Goal: Task Accomplishment & Management: Manage account settings

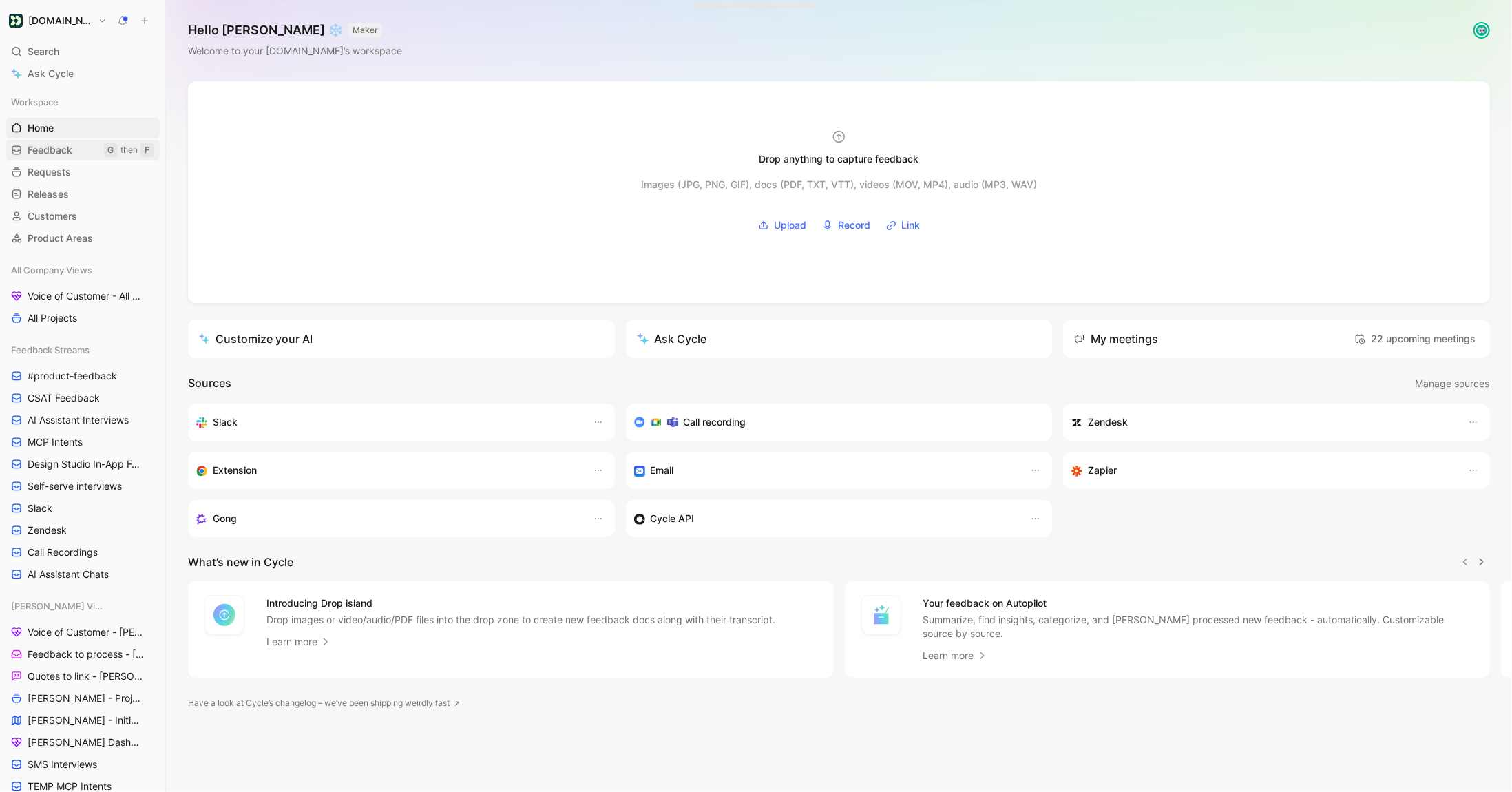
click at [61, 155] on span "Feedback" at bounding box center [50, 150] width 45 height 14
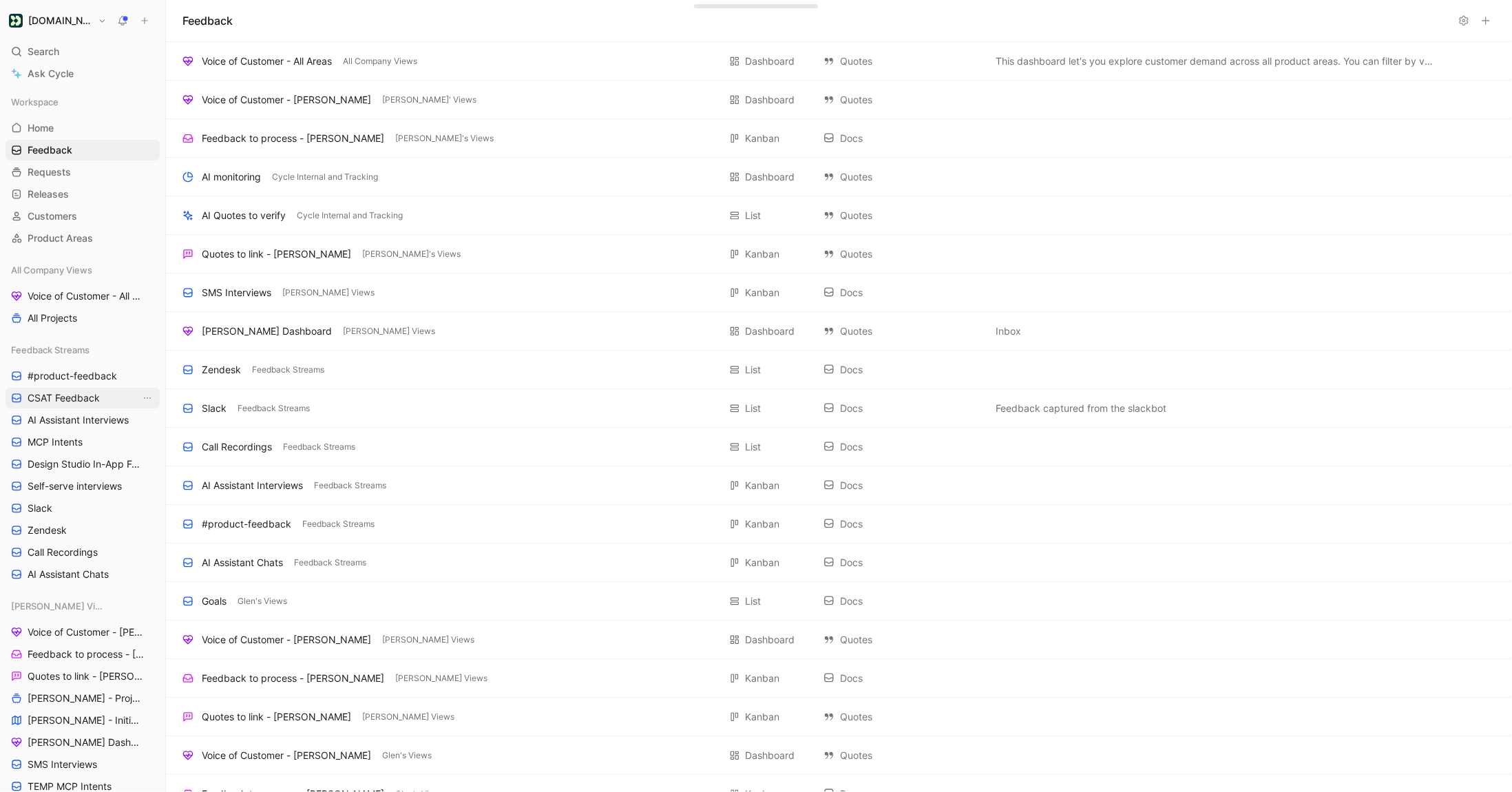
click at [70, 397] on span "CSAT Feedback" at bounding box center [64, 398] width 72 height 14
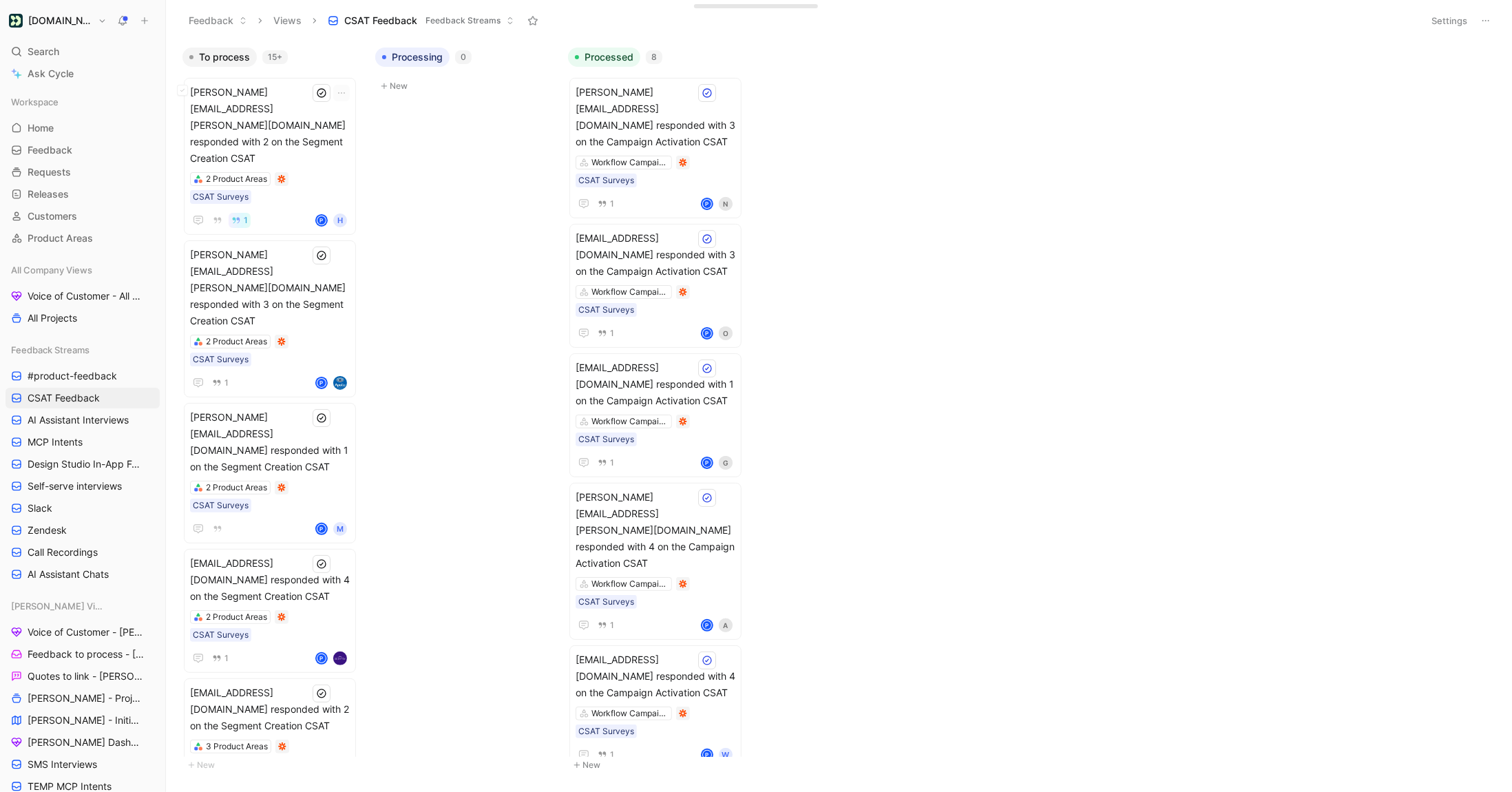
click at [307, 105] on span "gabriela.trubowitz@healthee.com responded with 2 on the Segment Creation CSAT" at bounding box center [270, 125] width 160 height 83
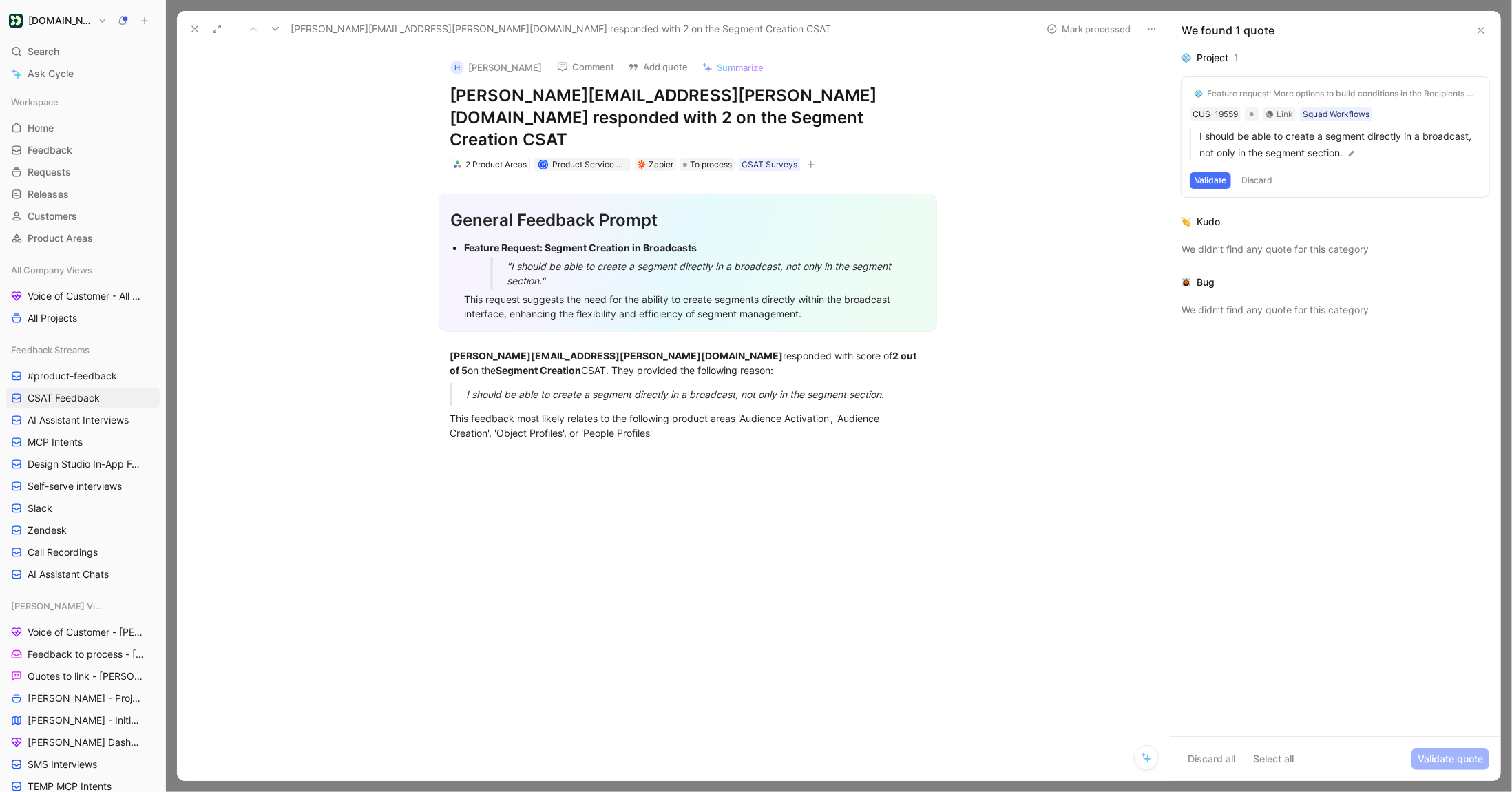
click at [809, 160] on icon "button" at bounding box center [811, 165] width 8 height 8
click at [502, 158] on div "2 Product Areas" at bounding box center [496, 165] width 61 height 14
click at [811, 160] on icon "button" at bounding box center [811, 164] width 1 height 8
click at [195, 28] on use at bounding box center [195, 29] width 6 height 6
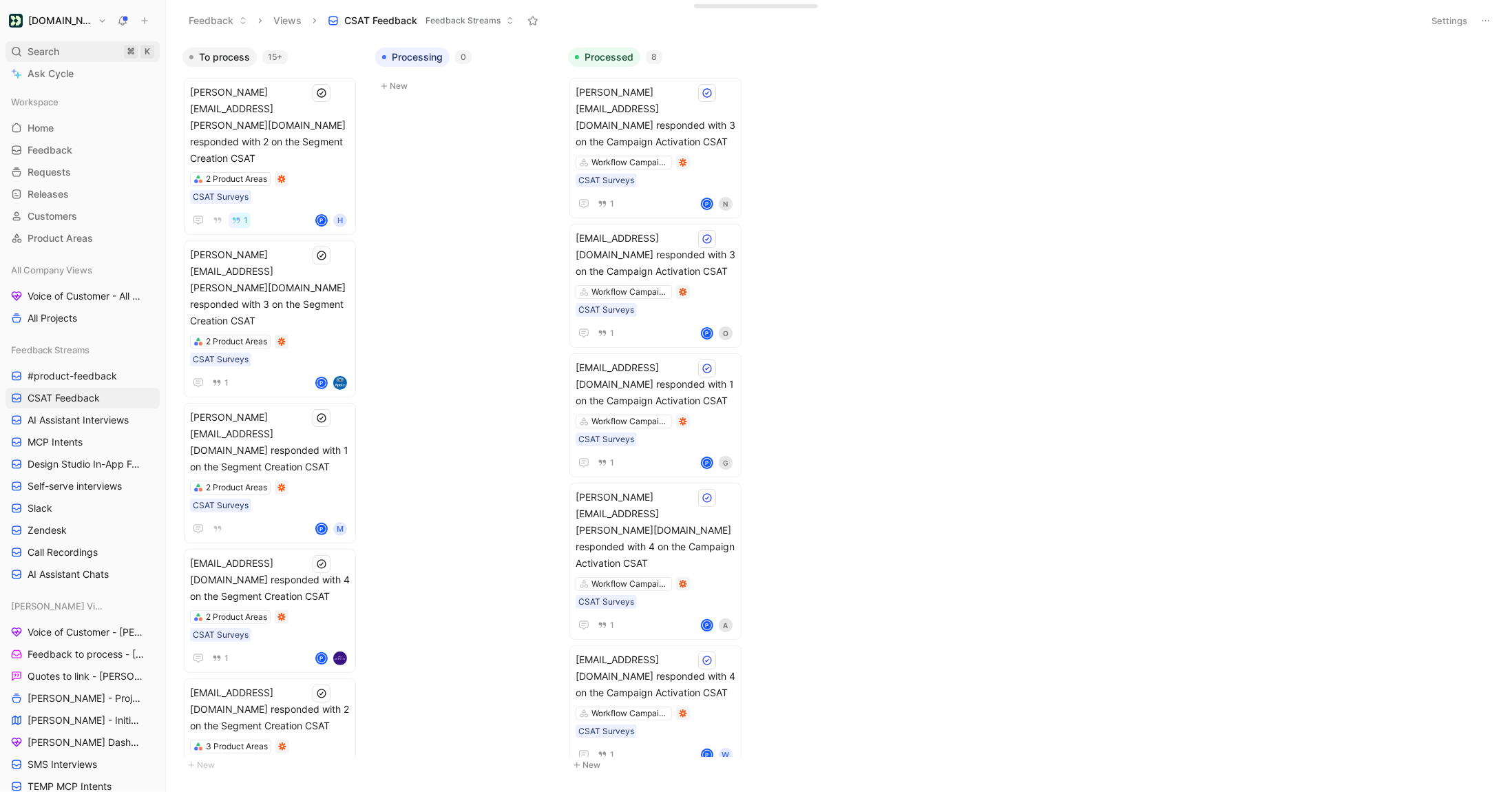
click at [49, 54] on span "Search" at bounding box center [43, 52] width 31 height 17
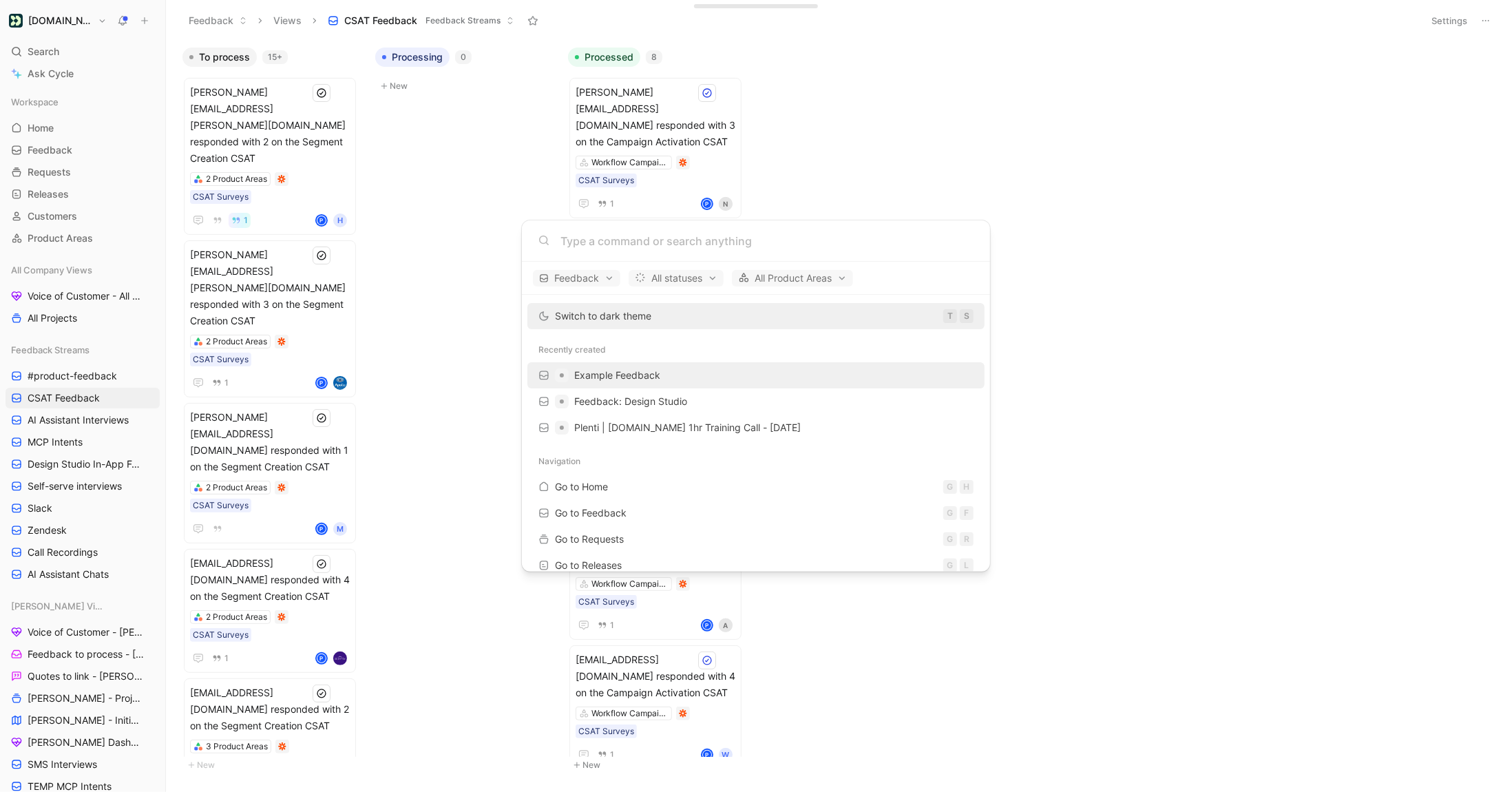
click at [606, 375] on span "Example Feedback" at bounding box center [617, 374] width 86 height 12
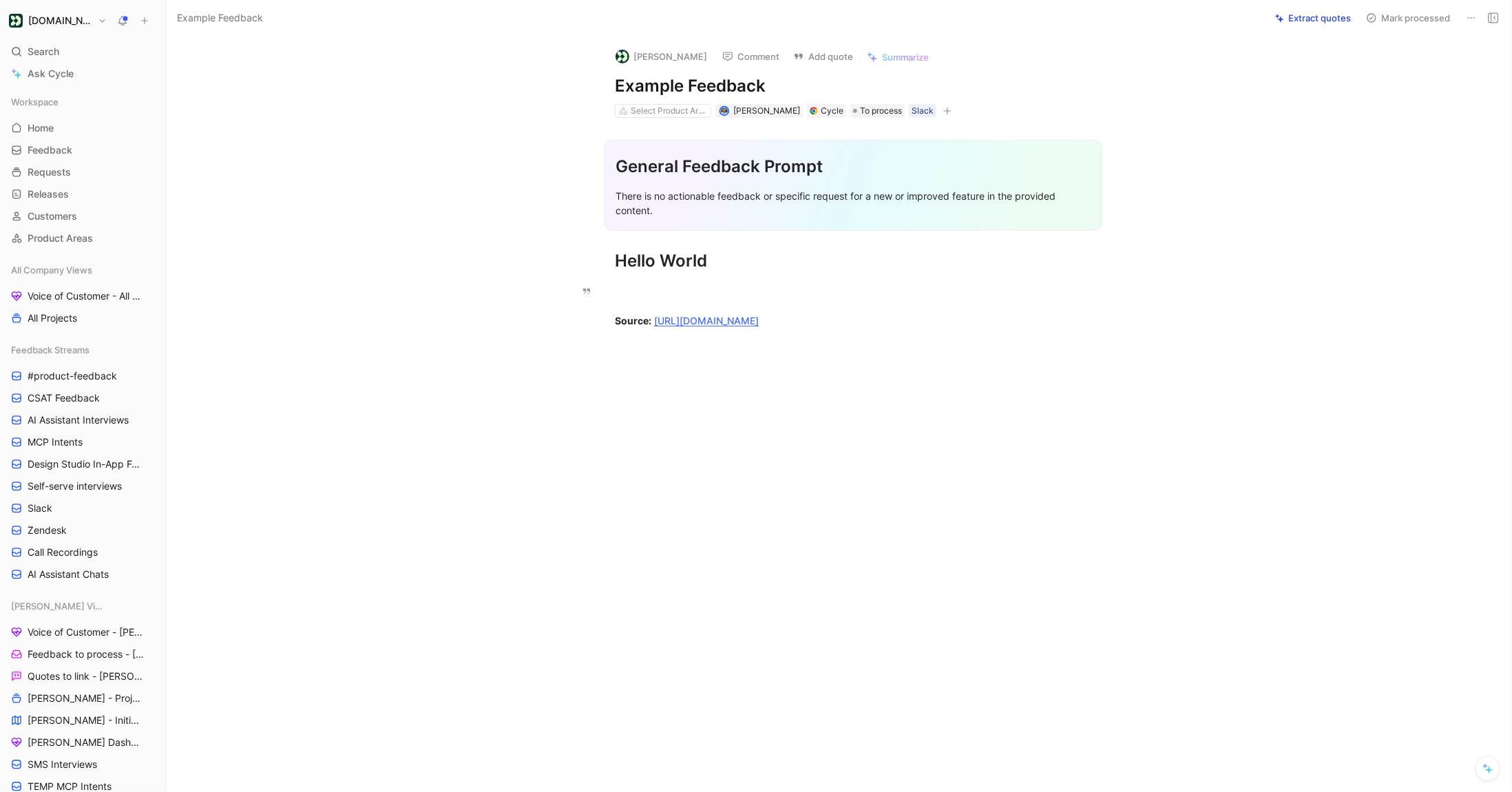
click at [1474, 17] on use at bounding box center [1472, 18] width 7 height 1
click at [1404, 67] on div "Delete" at bounding box center [1412, 68] width 125 height 17
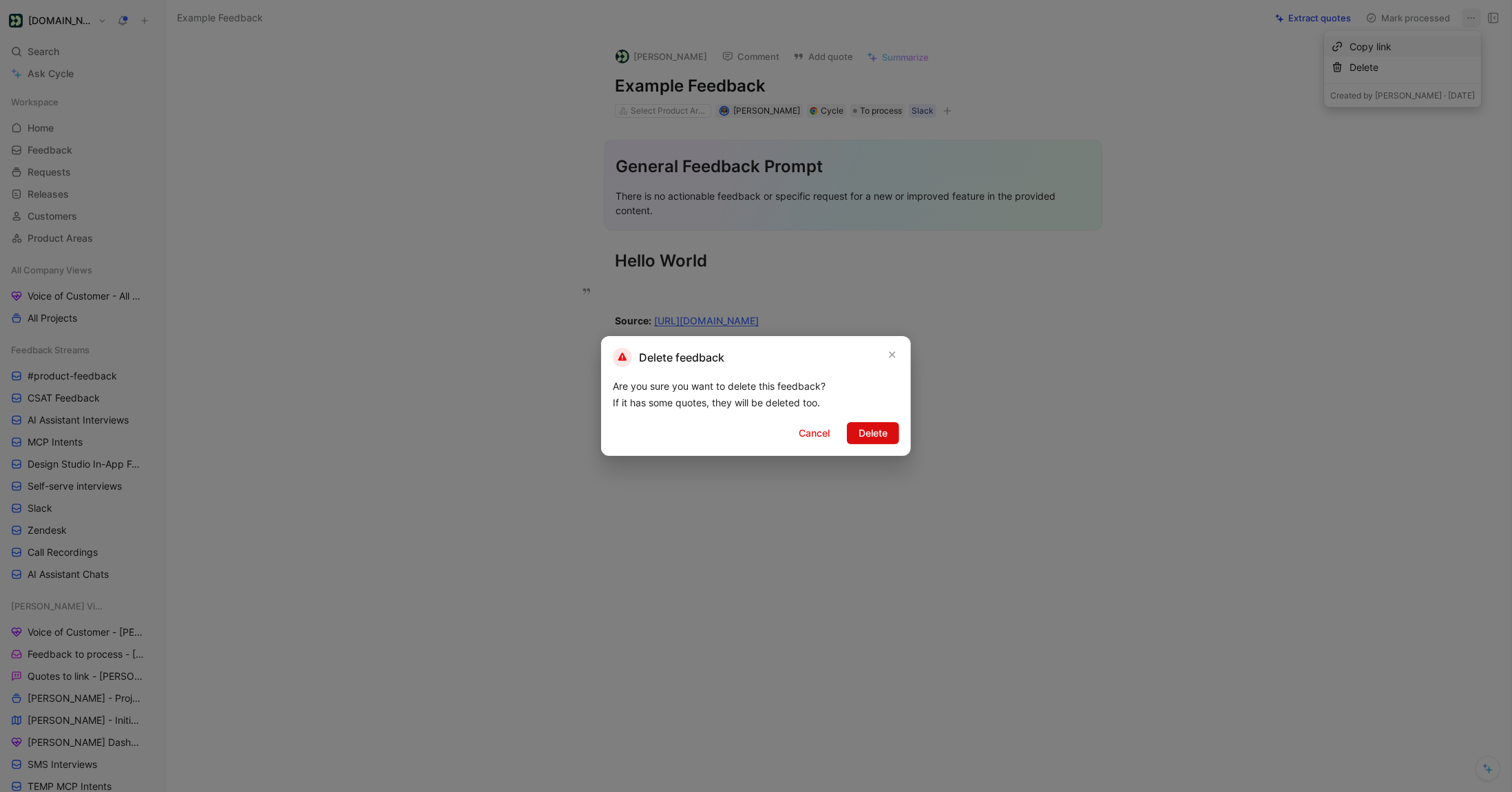
click at [871, 432] on span "Delete" at bounding box center [873, 433] width 29 height 17
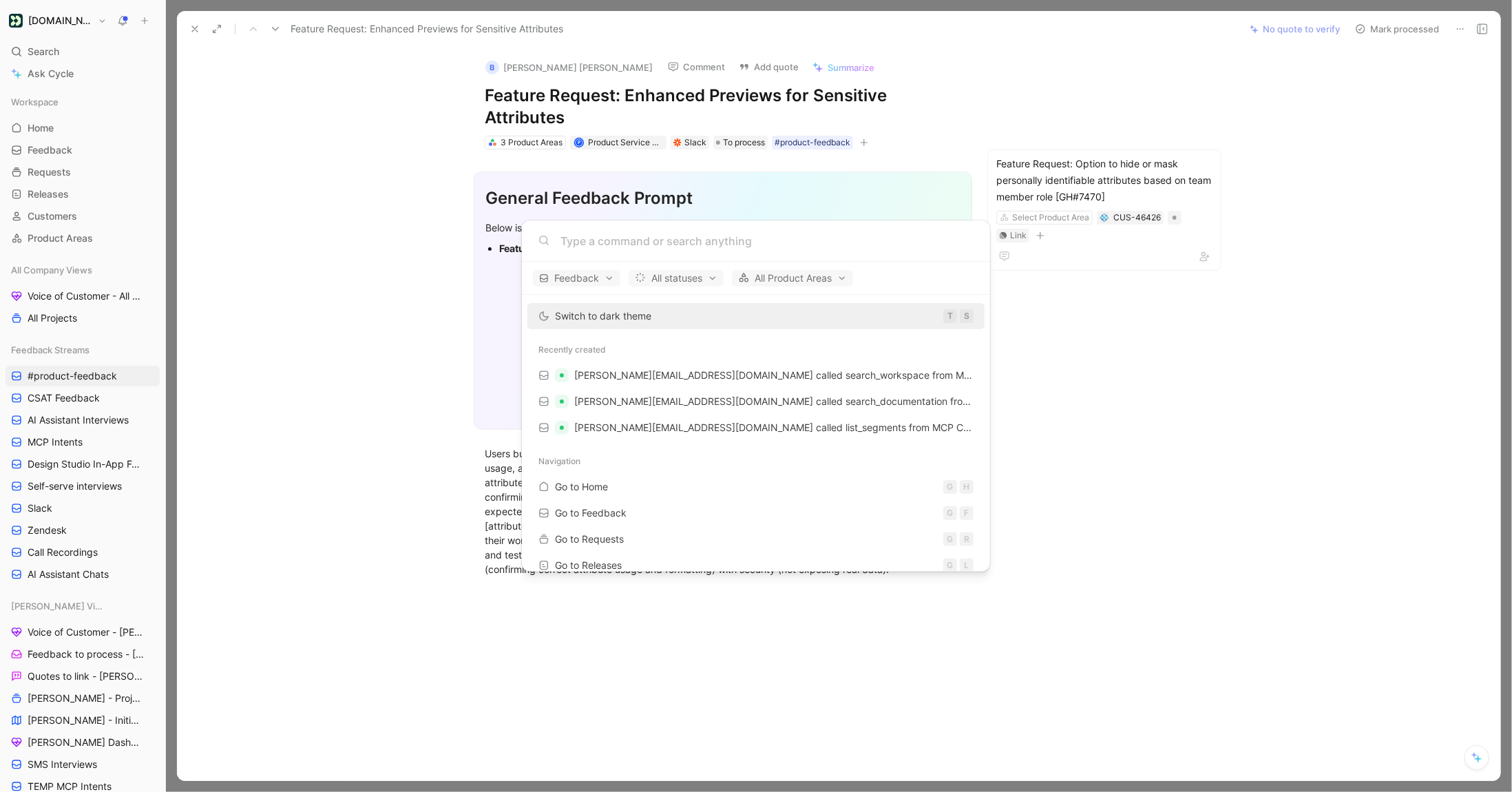
click at [448, 208] on body "[DOMAIN_NAME] Search ⌘ K Ask Cycle Workspace Home G then H Feedback G then F Re…" at bounding box center [756, 396] width 1512 height 792
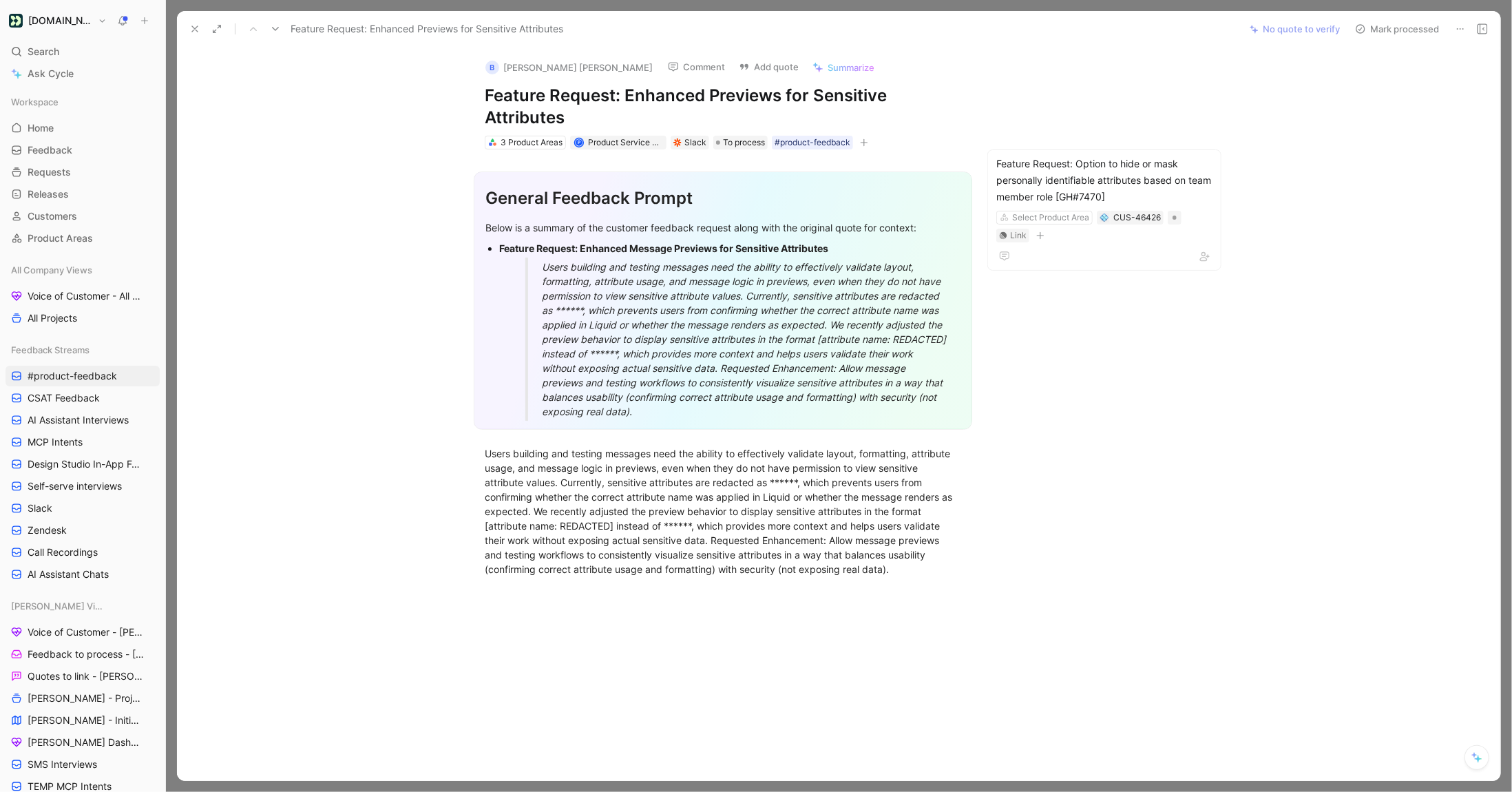
click at [193, 33] on icon at bounding box center [195, 29] width 11 height 11
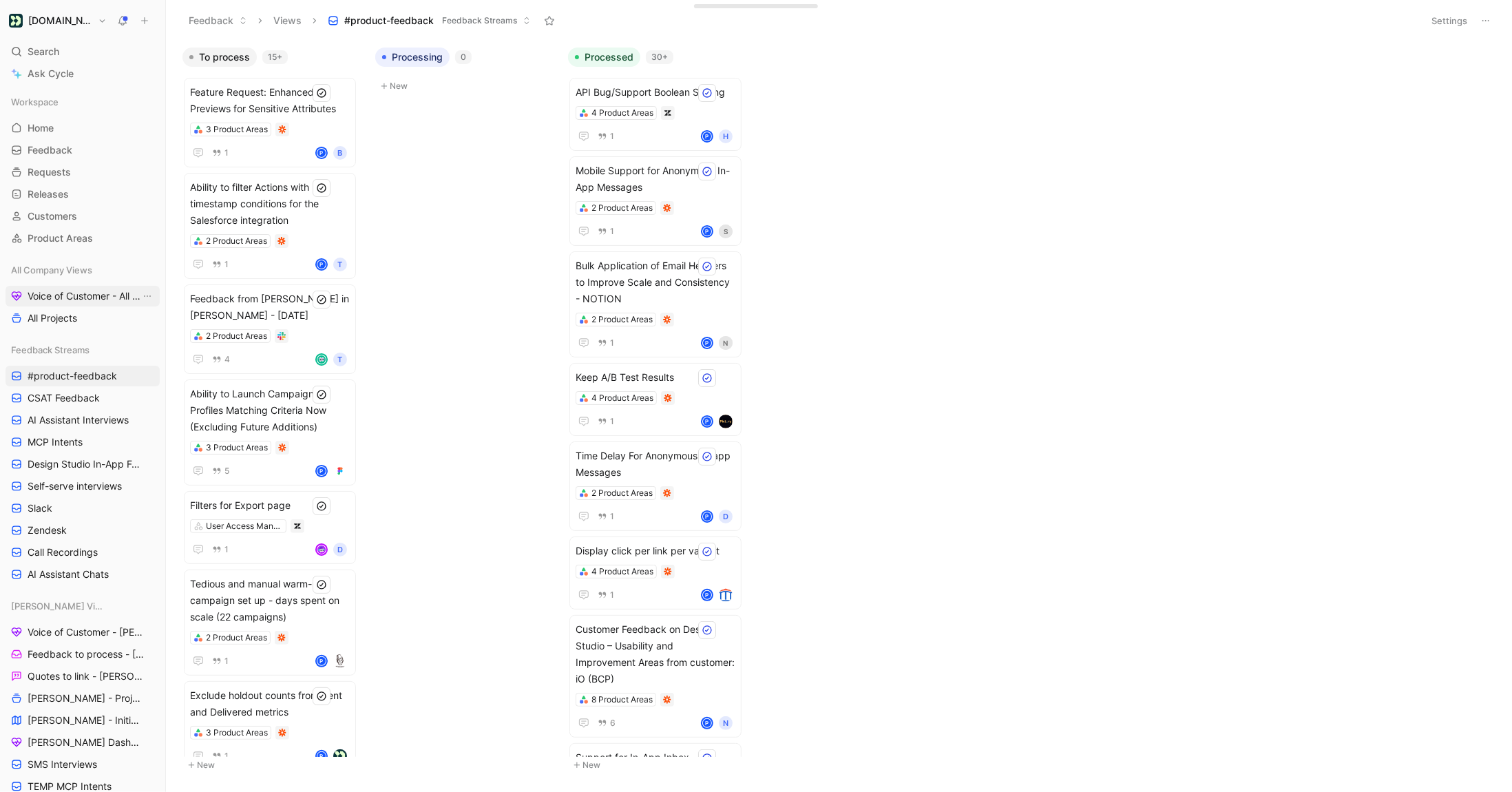
click at [99, 295] on span "Voice of Customer - All Areas" at bounding box center [84, 296] width 113 height 14
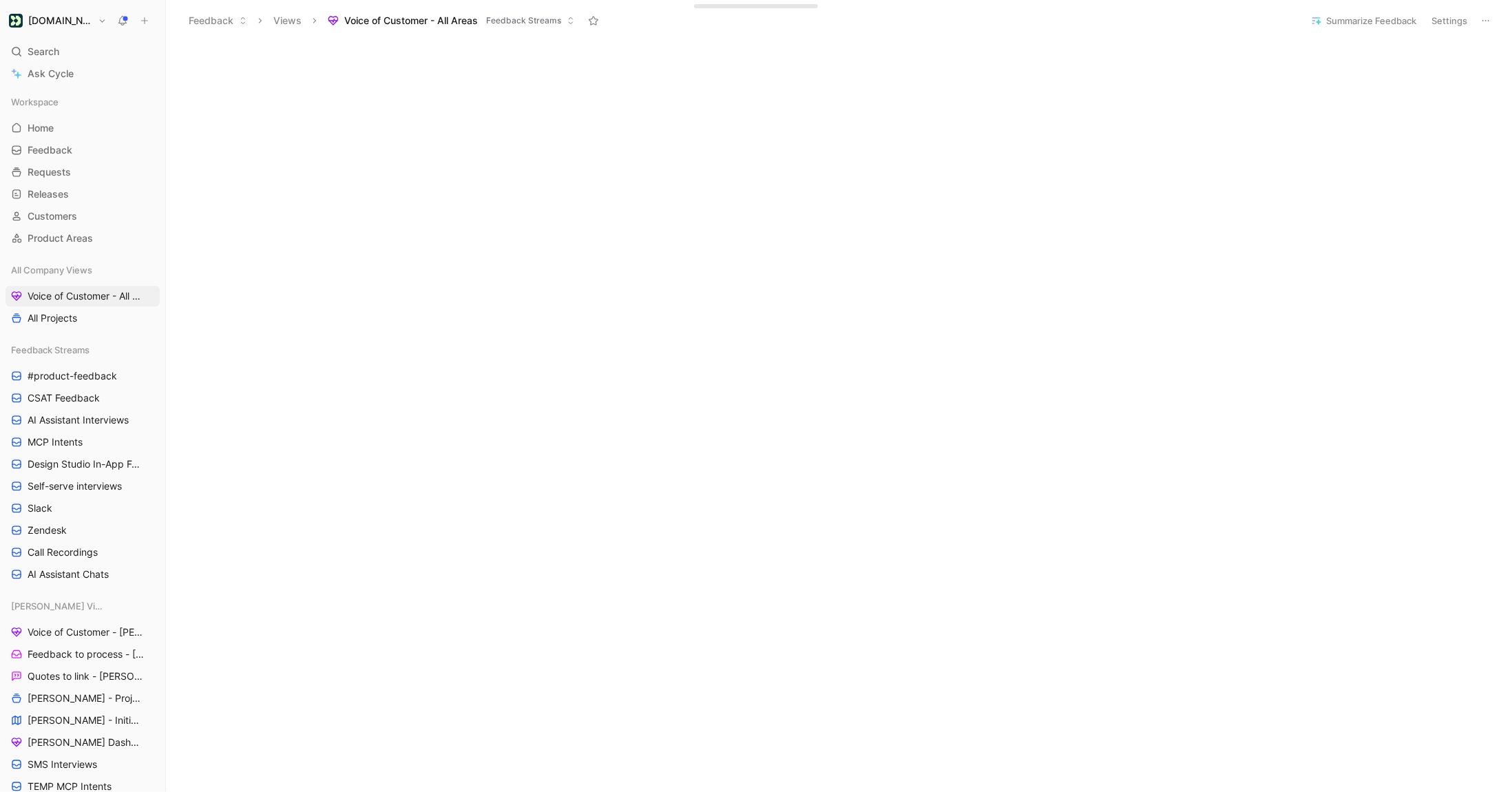
scroll to position [549, 0]
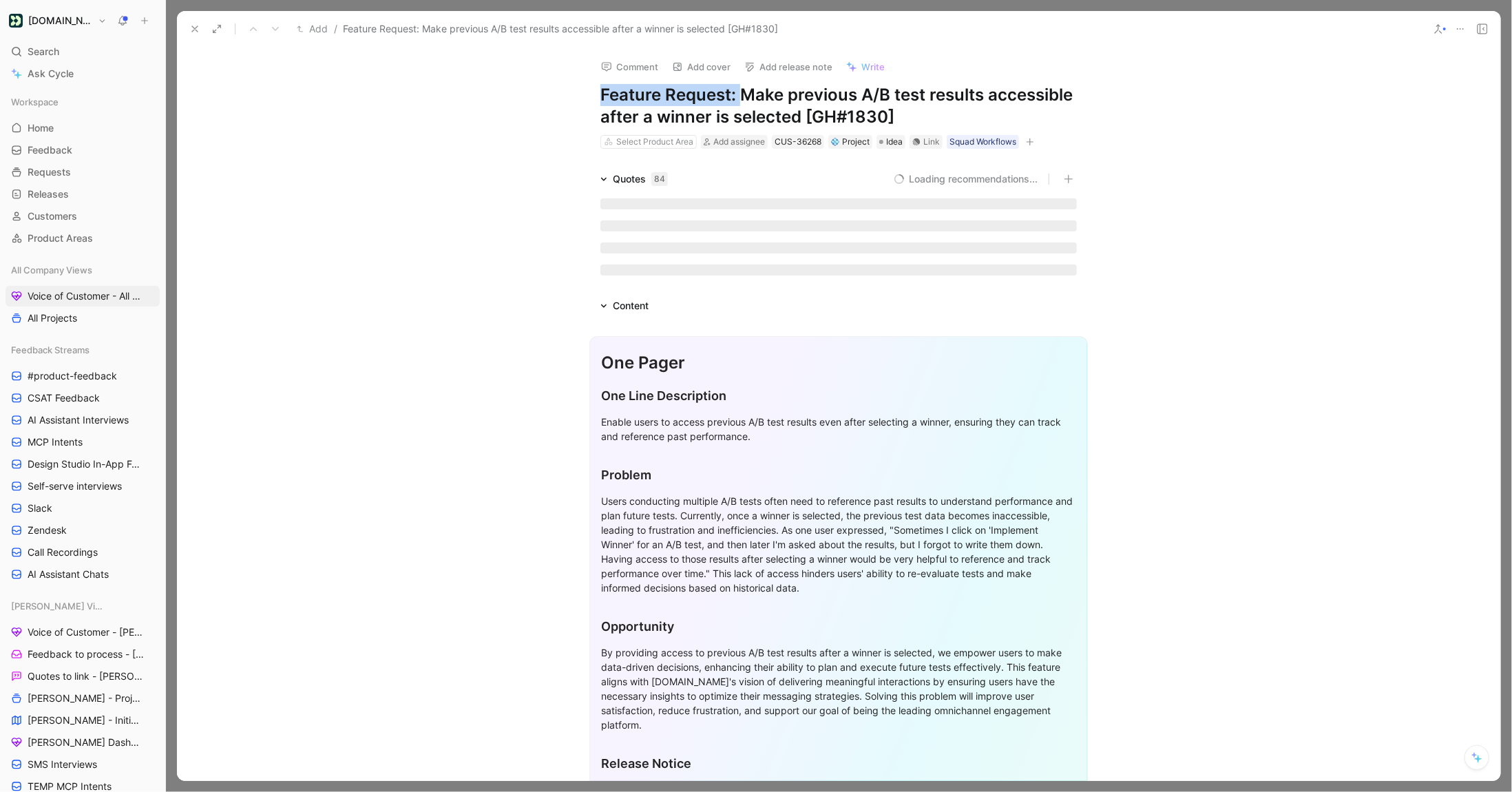
drag, startPoint x: 742, startPoint y: 93, endPoint x: 564, endPoint y: 93, distance: 178.0
click at [564, 93] on div "Comment Add cover Add release note Write Feature Request: Make previous A/B tes…" at bounding box center [839, 414] width 1323 height 733
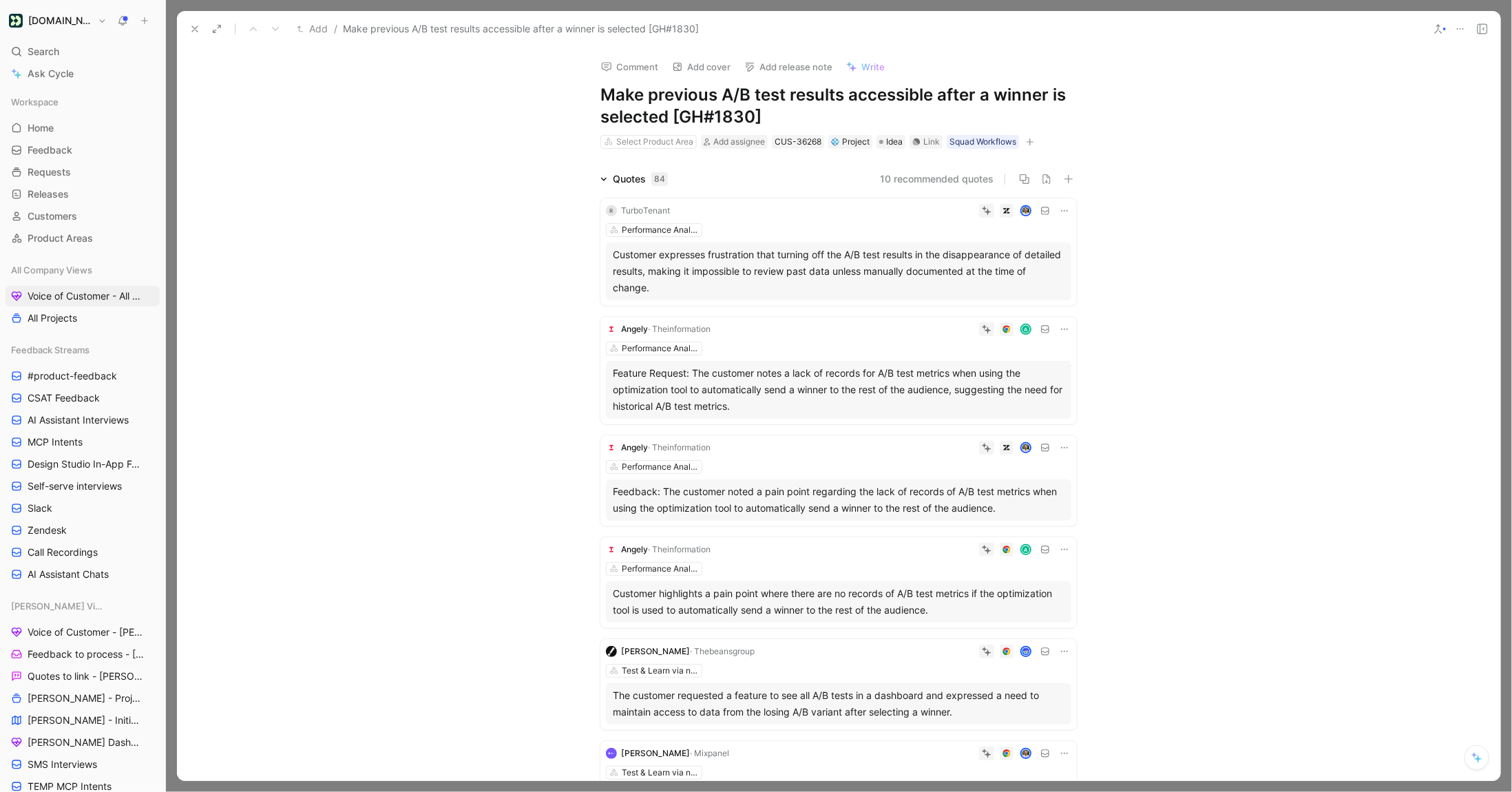
click at [191, 29] on icon at bounding box center [195, 29] width 11 height 11
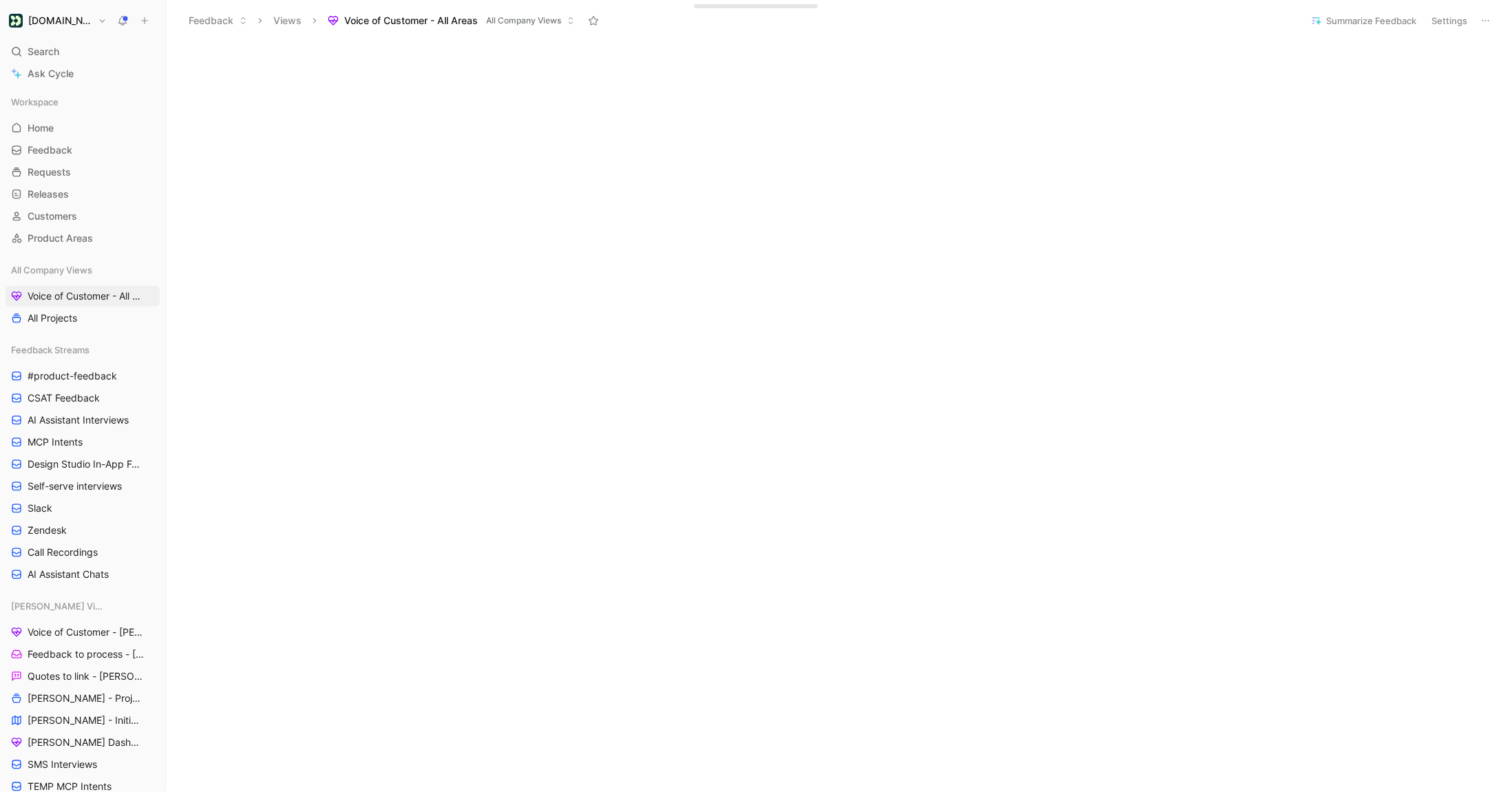
scroll to position [112, 0]
click at [51, 54] on span "Search" at bounding box center [43, 52] width 31 height 17
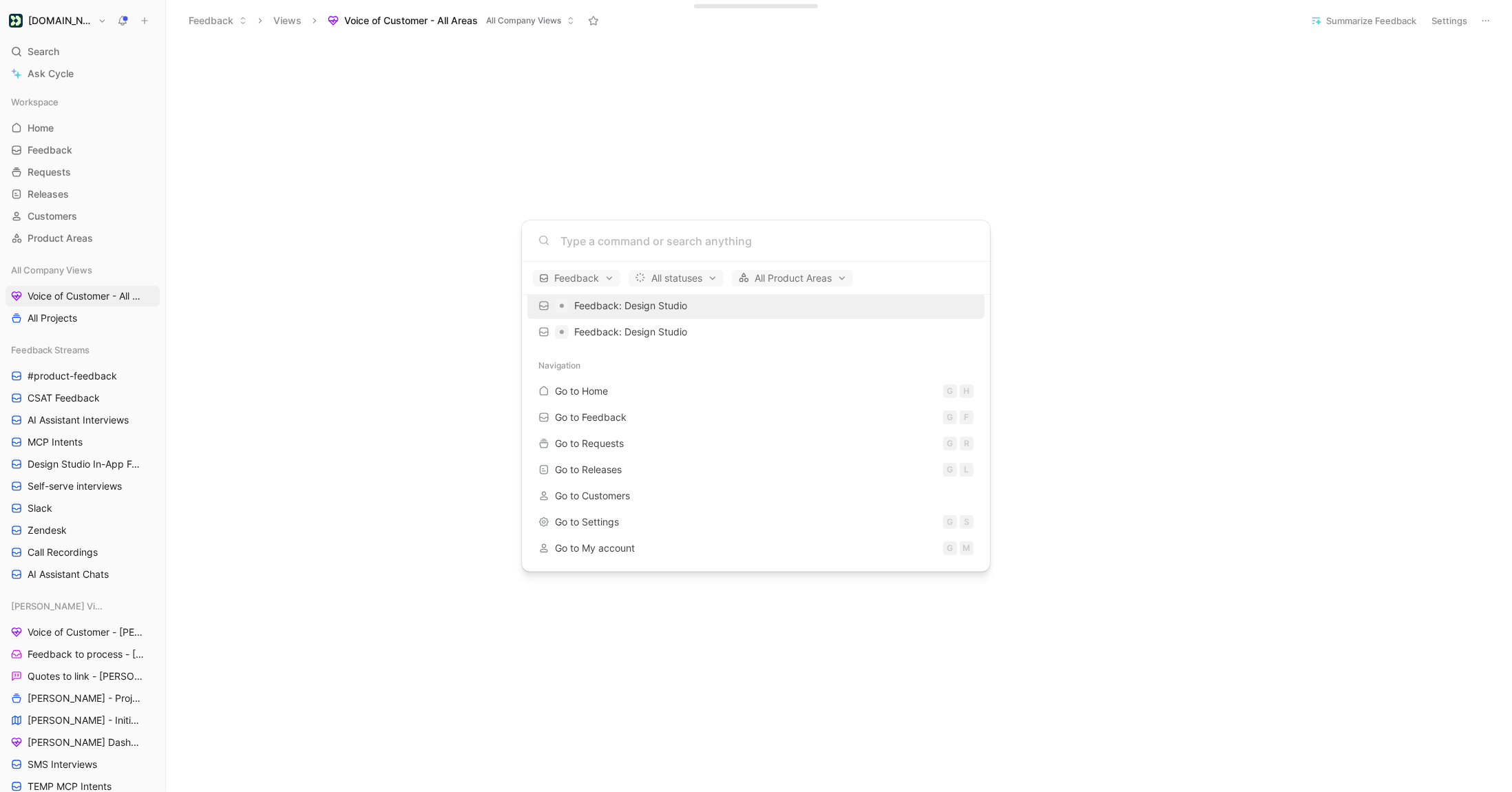
scroll to position [0, 0]
click at [581, 243] on input at bounding box center [767, 241] width 413 height 17
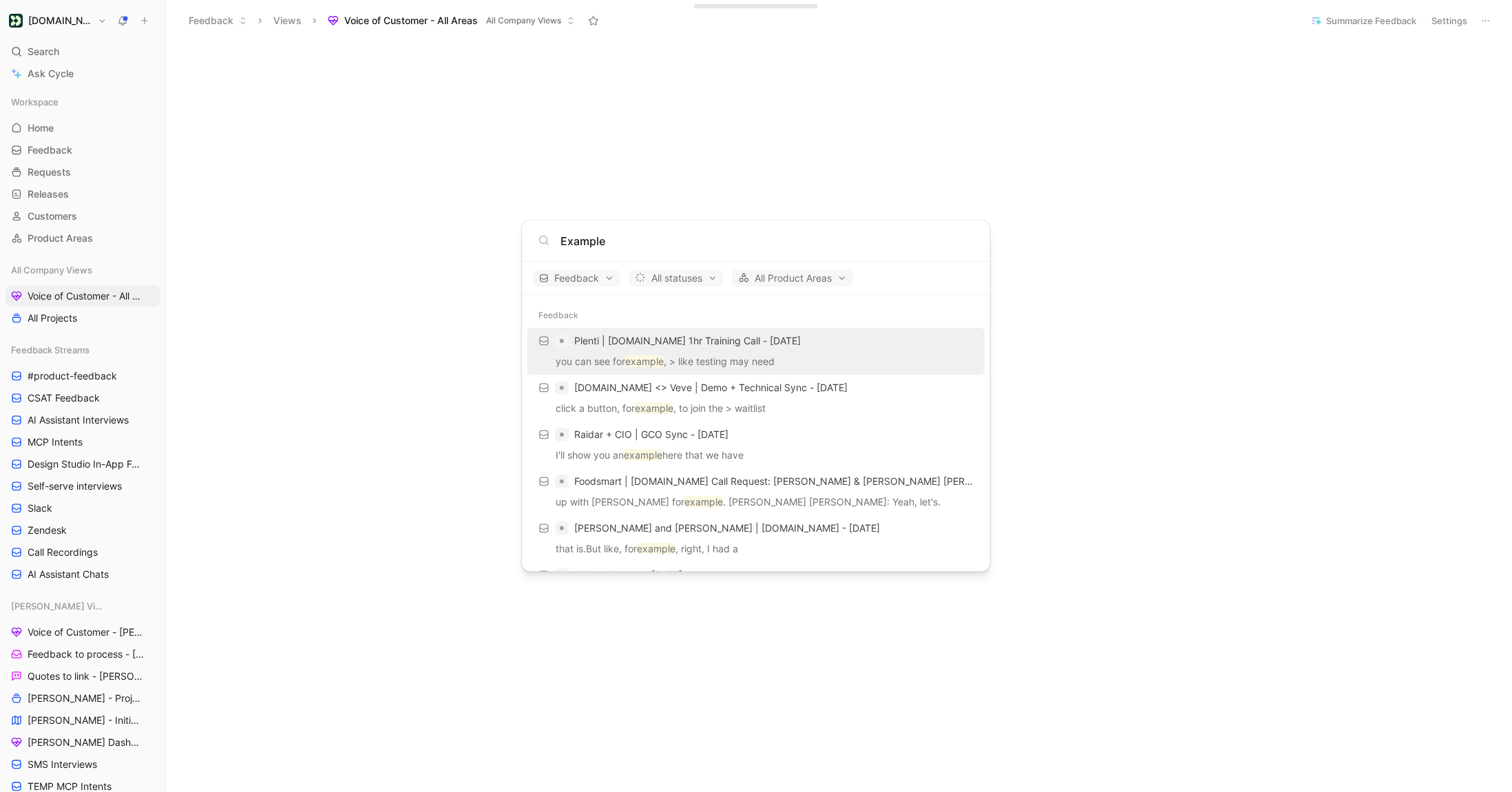
type input "Example"
click at [89, 123] on body "[DOMAIN_NAME] Search ⌘ K Ask Cycle Workspace Home G then H Feedback G then F Re…" at bounding box center [756, 396] width 1512 height 792
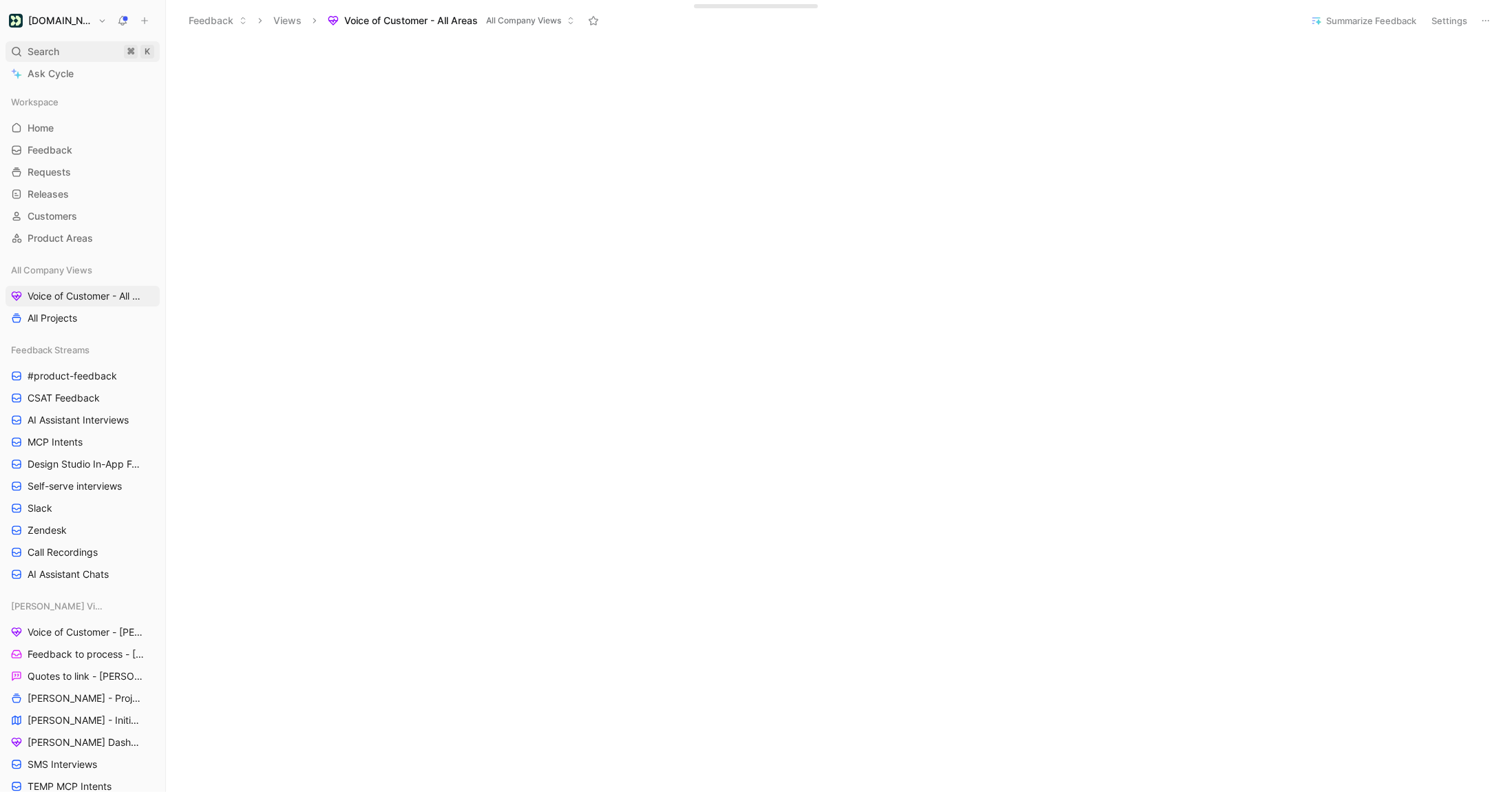
click at [49, 51] on span "Search" at bounding box center [43, 52] width 31 height 17
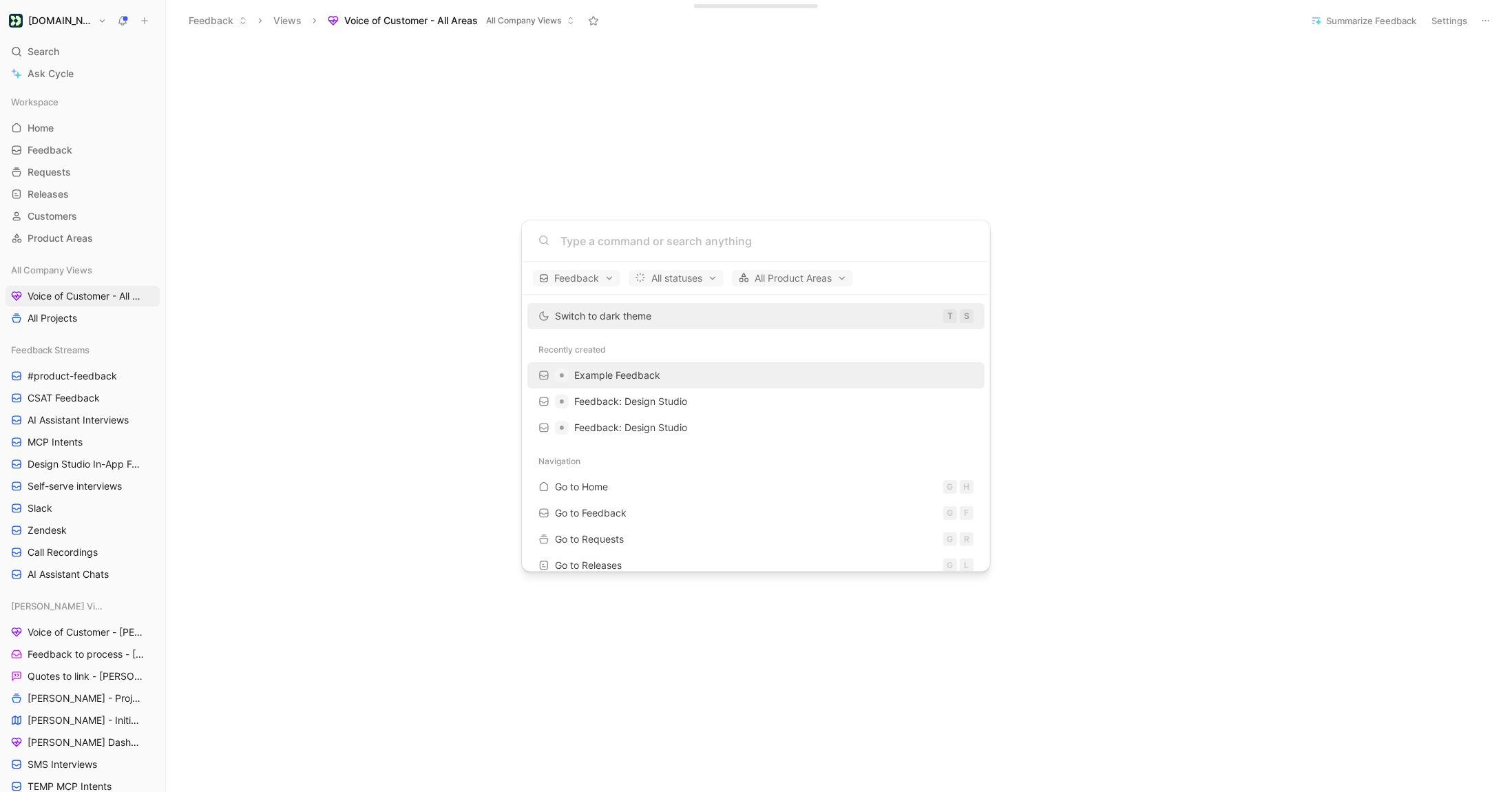
click at [627, 374] on span "Example Feedback" at bounding box center [617, 374] width 86 height 12
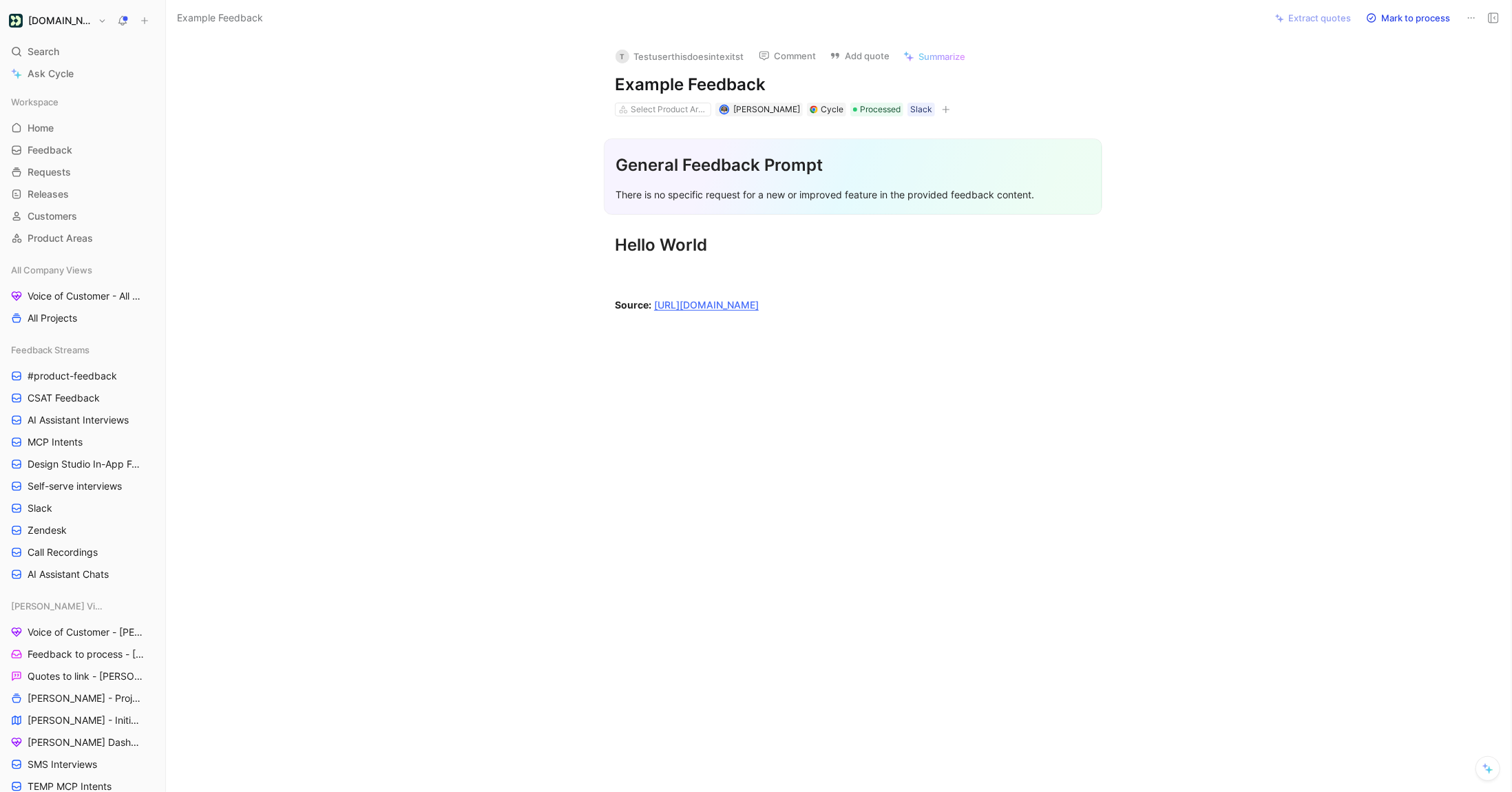
click at [572, 95] on div "T Testuserthisdoesintexitst Comment Add quote Summarize Example Feedback Select…" at bounding box center [839, 414] width 1345 height 756
click at [692, 102] on div "[EMAIL_ADDRESS][DOMAIN_NAME]" at bounding box center [680, 98] width 161 height 13
click at [588, 129] on button "Open" at bounding box center [587, 125] width 49 height 20
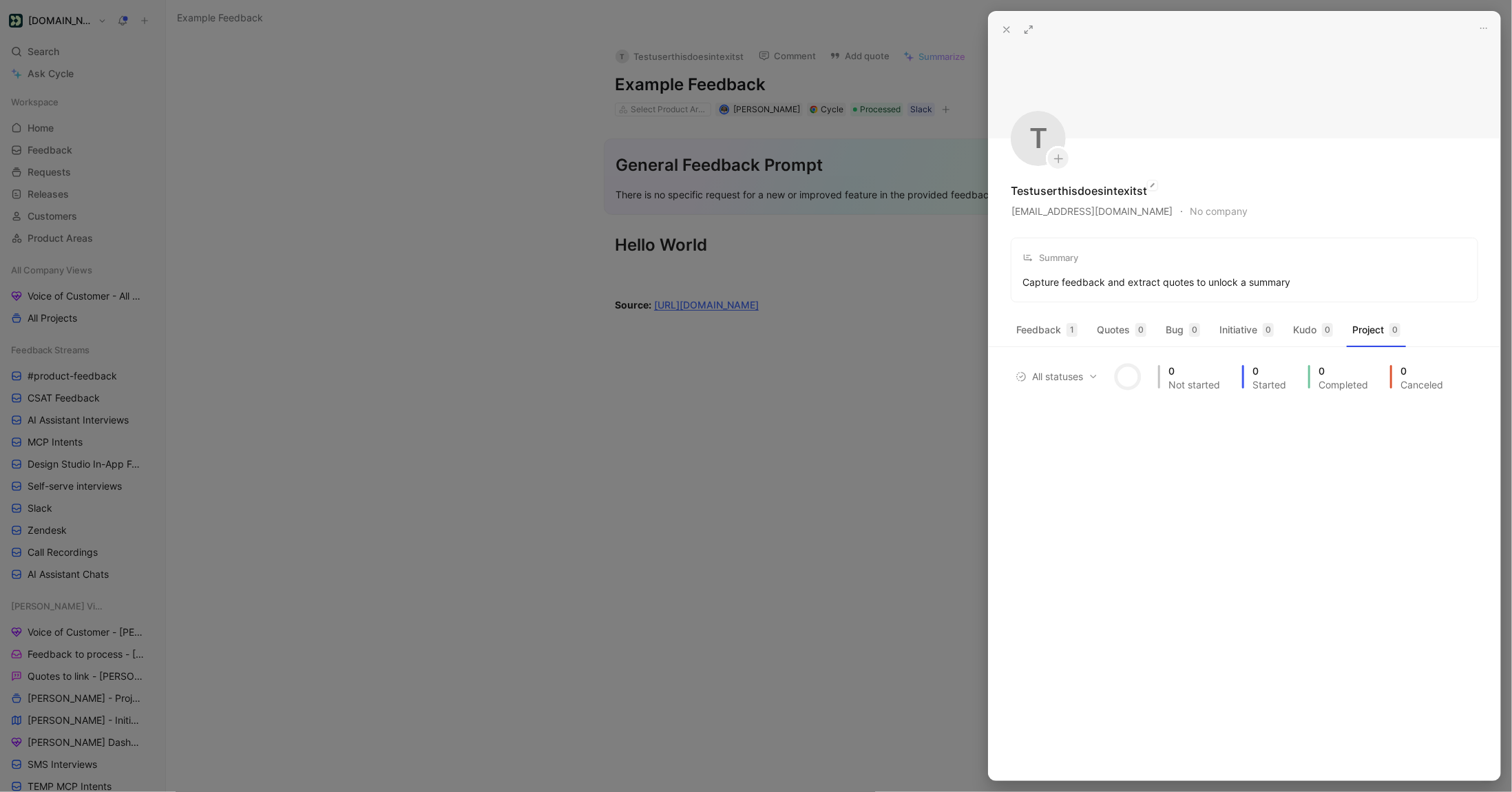
click at [1109, 191] on div "Testuserthisdoesintexitst" at bounding box center [1079, 191] width 137 height 17
copy div "Testuserthisdoesintexitst"
click at [390, 104] on div at bounding box center [756, 396] width 1512 height 792
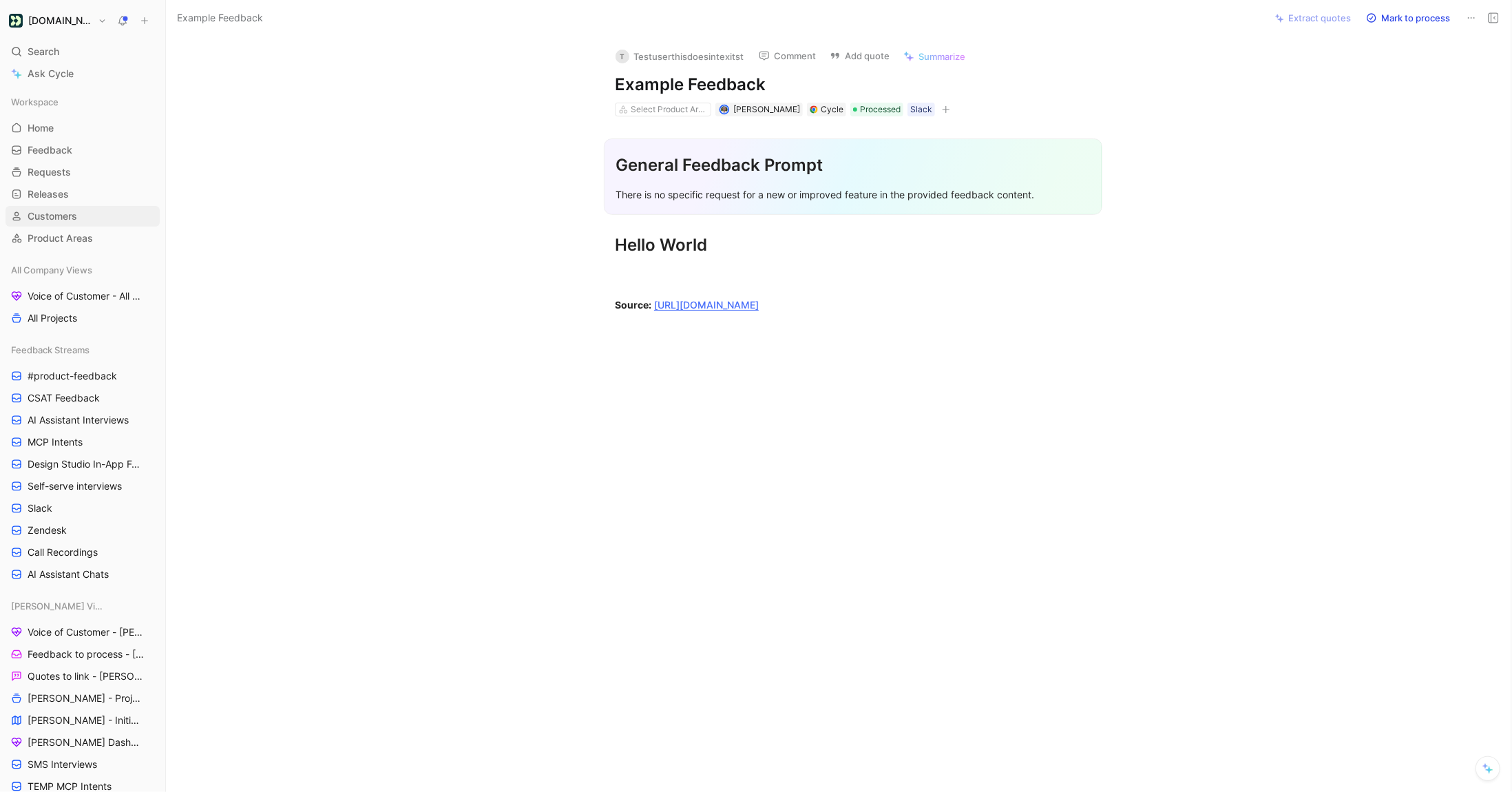
click at [56, 213] on span "Customers" at bounding box center [52, 216] width 49 height 14
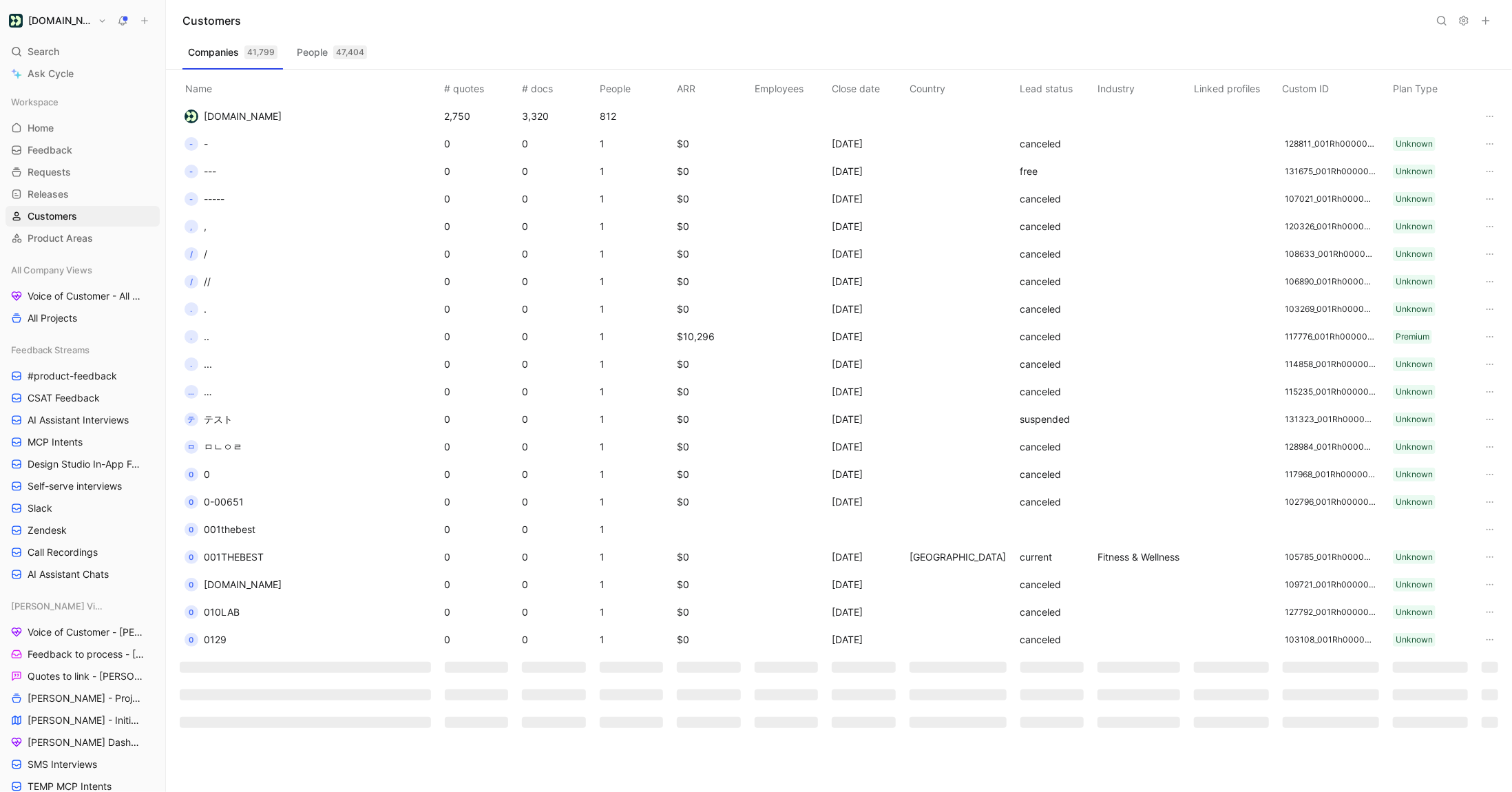
click at [310, 60] on button "People 47,404" at bounding box center [332, 52] width 82 height 22
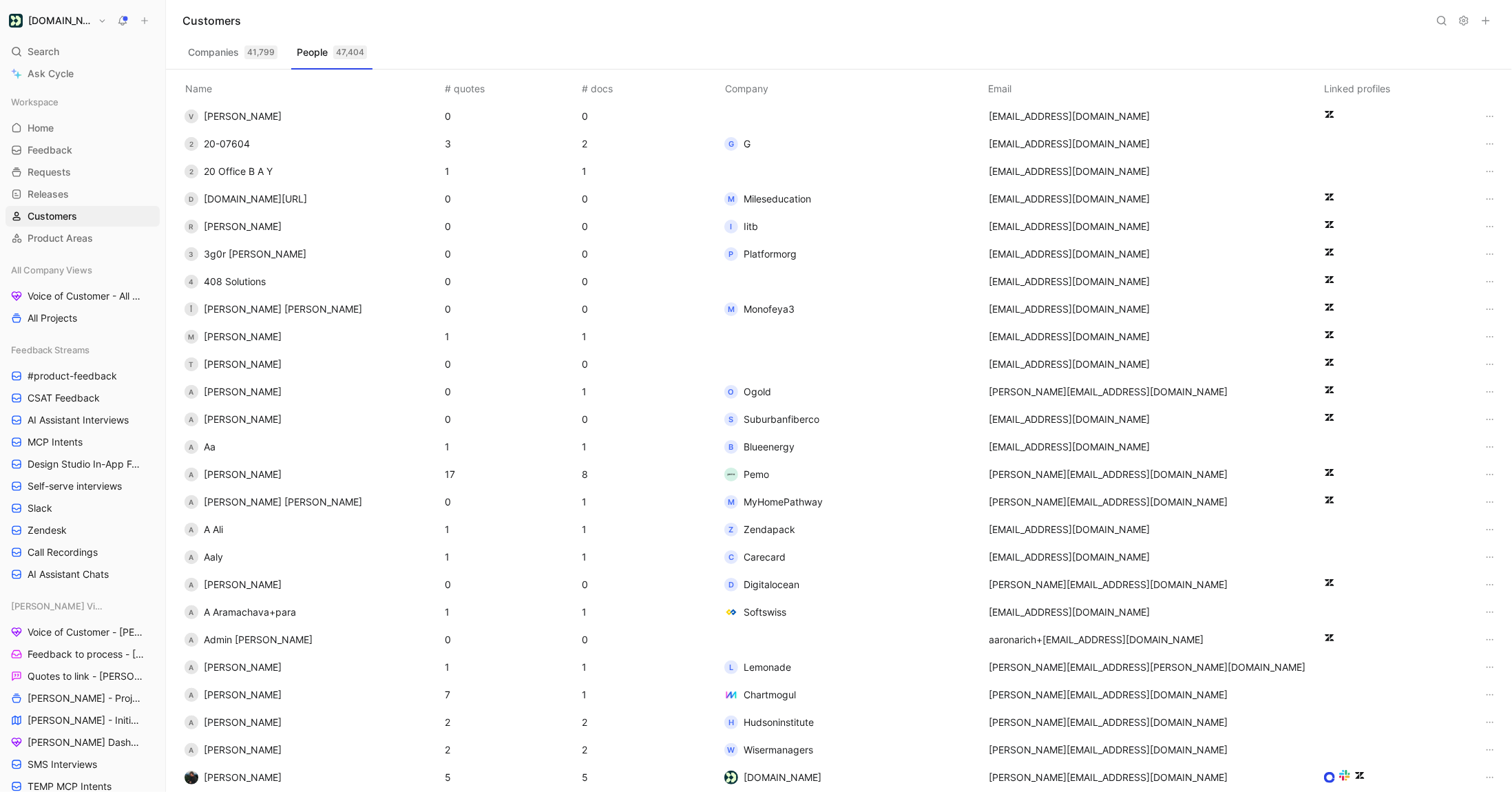
click at [1442, 24] on use at bounding box center [1442, 21] width 8 height 8
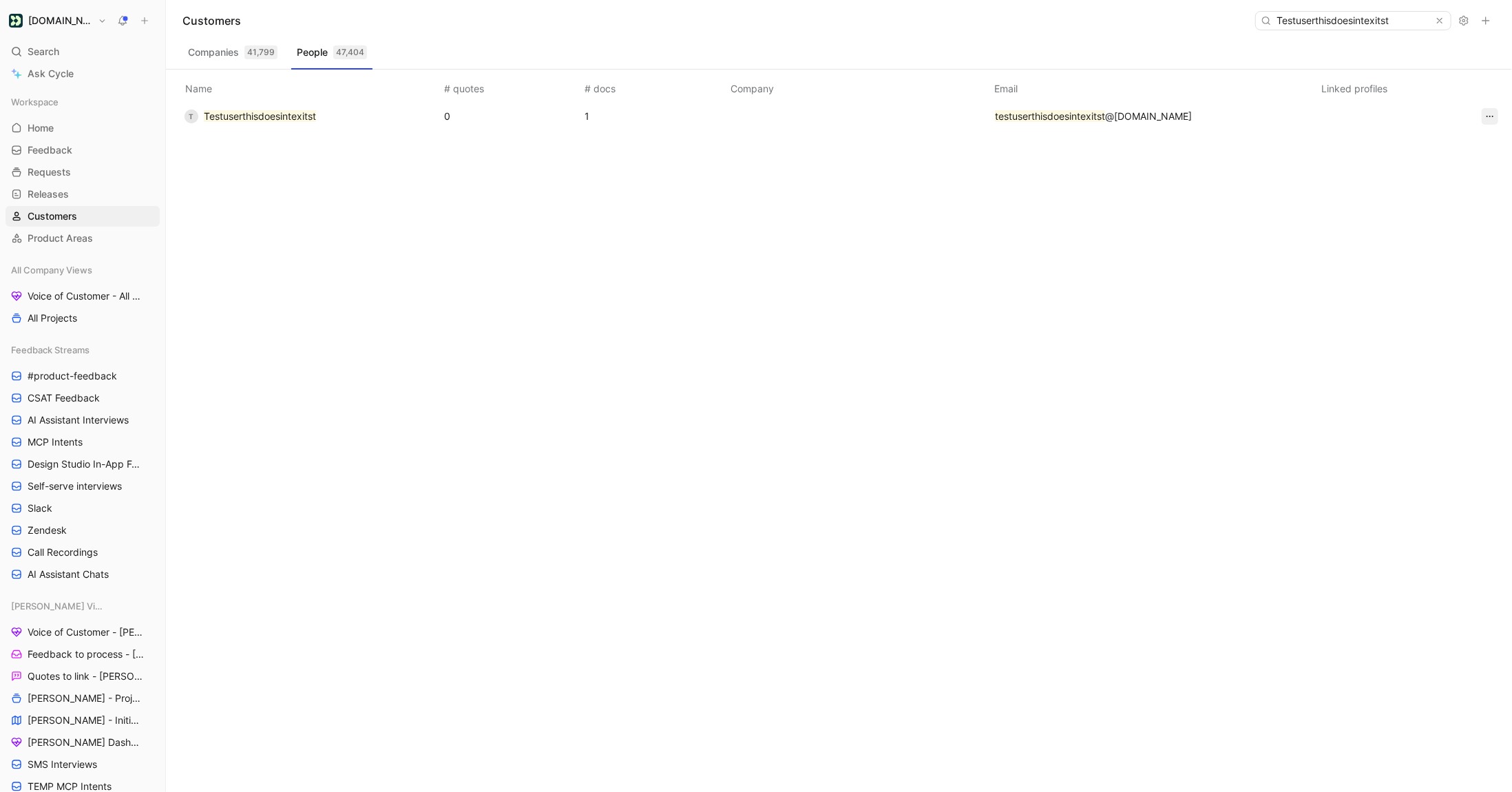
type input "Testuserthisdoesintexitst"
click at [1492, 119] on icon "button" at bounding box center [1490, 116] width 11 height 11
click at [1419, 168] on icon at bounding box center [1416, 167] width 11 height 11
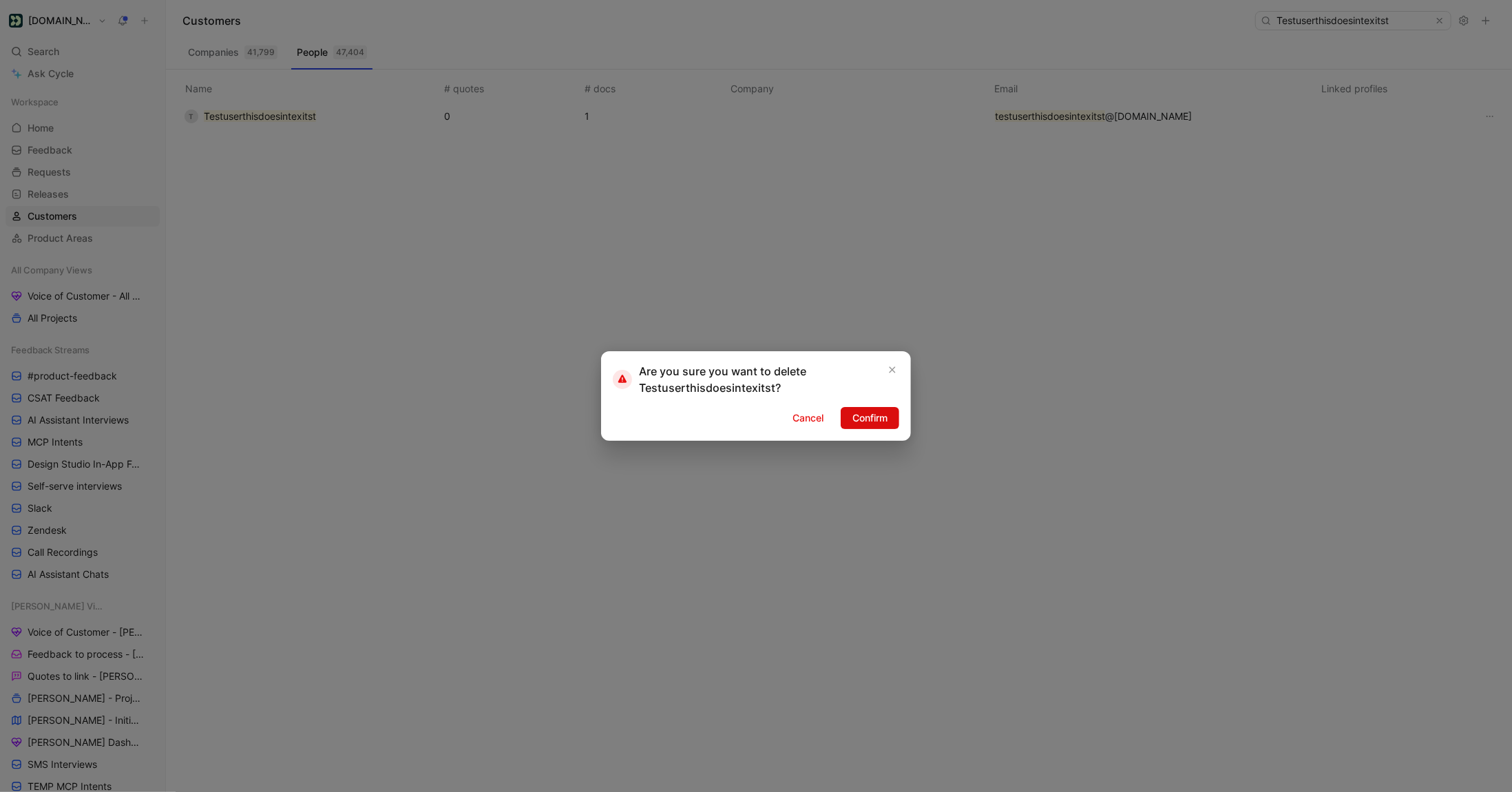
click at [870, 420] on span "Confirm" at bounding box center [870, 418] width 35 height 17
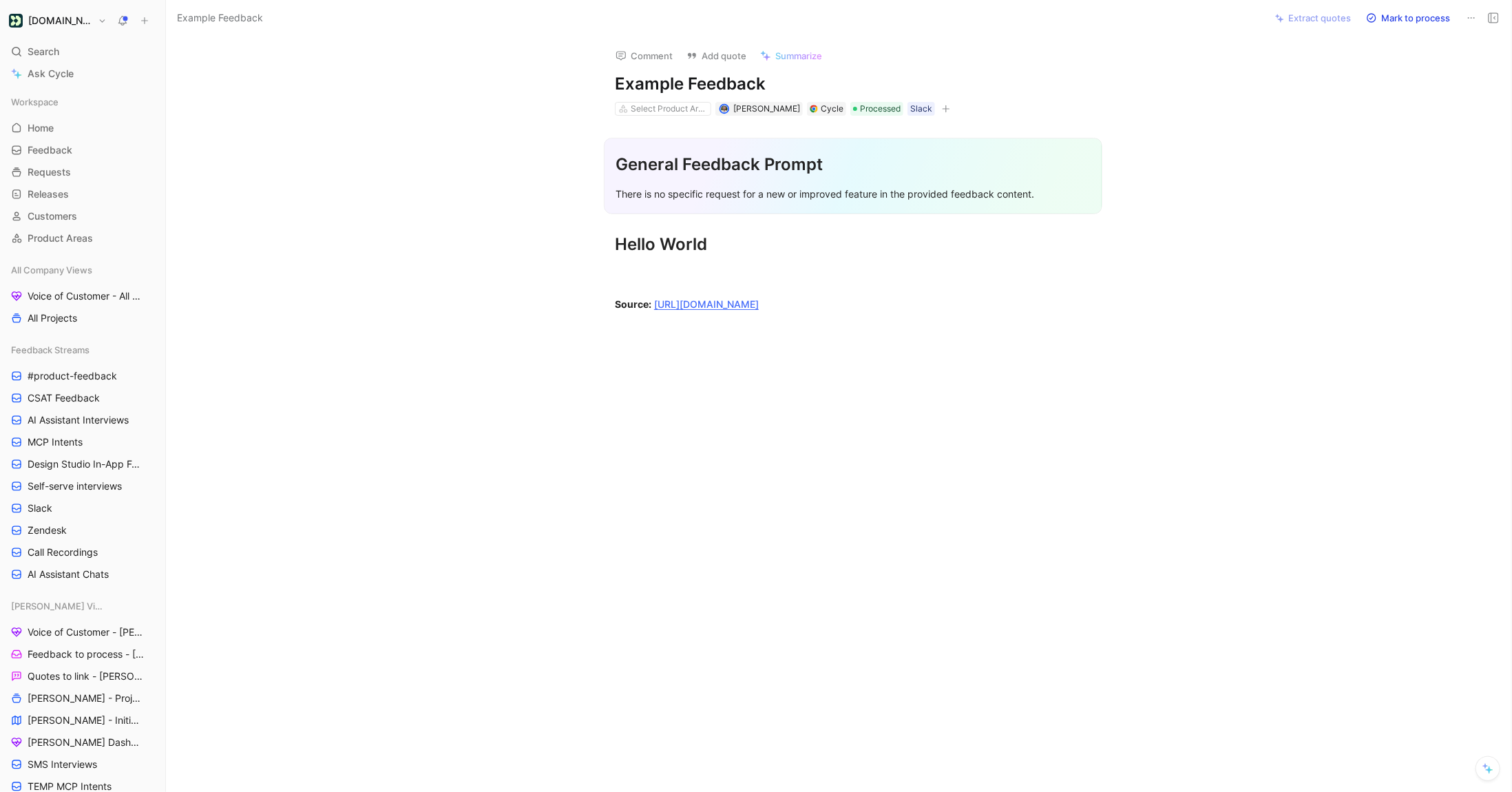
click at [595, 65] on div "Comment Add quote Summarize Example Feedback Select Product Areas [PERSON_NAME]…" at bounding box center [853, 77] width 529 height 81
click at [623, 58] on icon at bounding box center [621, 56] width 11 height 11
click at [565, 59] on div "Comment Add quote Summarize Example Feedback Select Product Areas [PERSON_NAME]…" at bounding box center [839, 414] width 1345 height 756
click at [1472, 18] on icon at bounding box center [1472, 18] width 11 height 11
click at [1410, 67] on div "Delete" at bounding box center [1412, 68] width 125 height 17
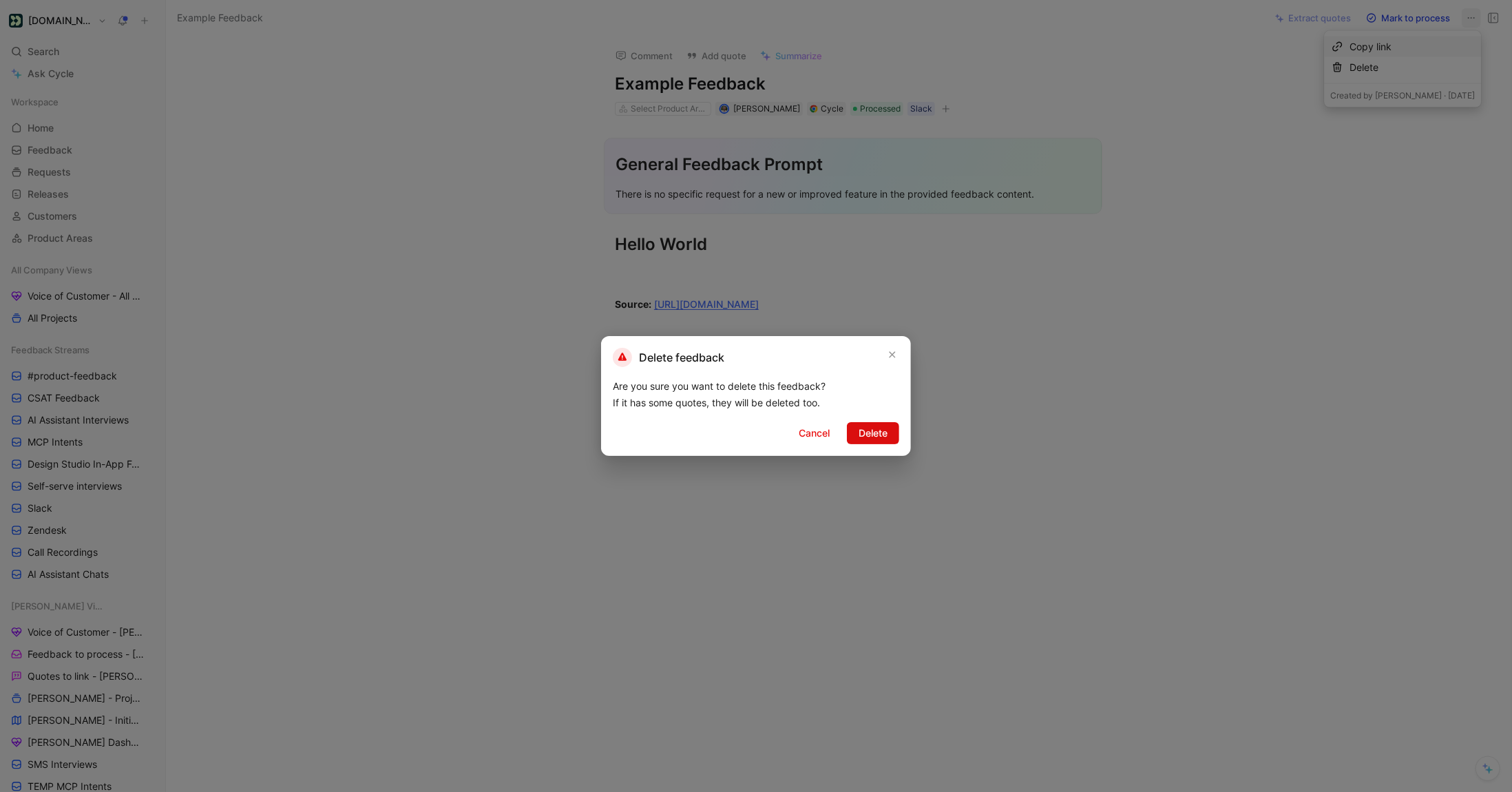
click at [868, 436] on span "Delete" at bounding box center [873, 433] width 29 height 17
